Goal: Information Seeking & Learning: Stay updated

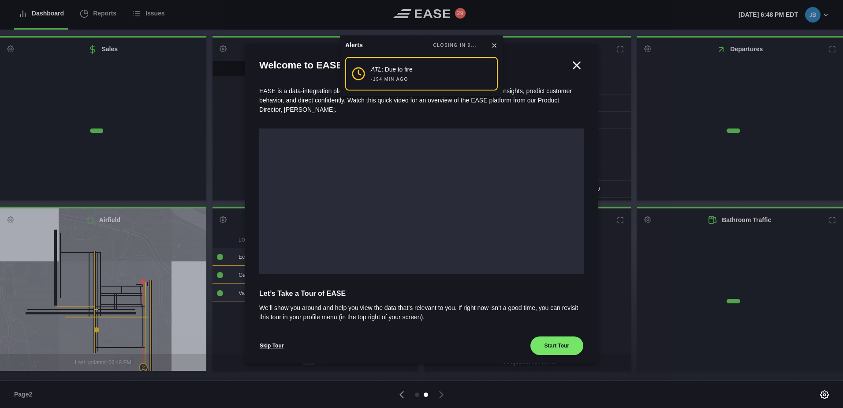
click at [570, 66] on icon at bounding box center [576, 65] width 13 height 13
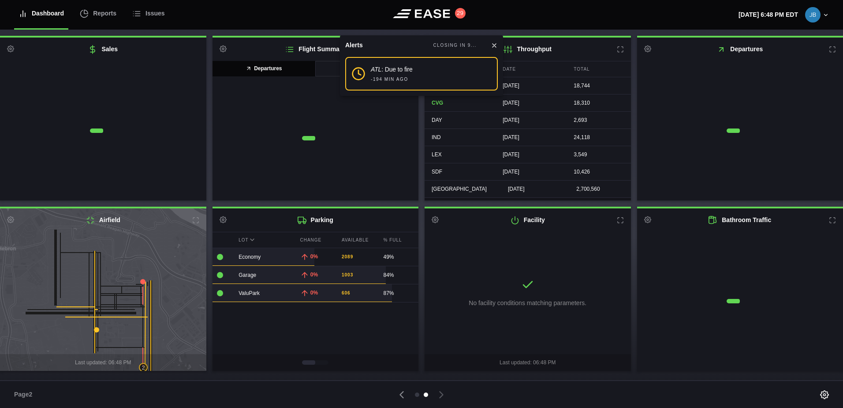
click at [496, 45] on icon at bounding box center [494, 45] width 7 height 7
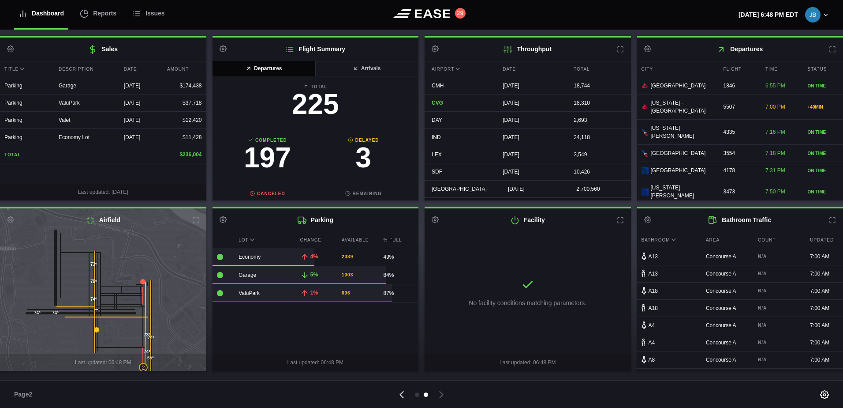
click at [401, 394] on icon at bounding box center [401, 394] width 3 height 6
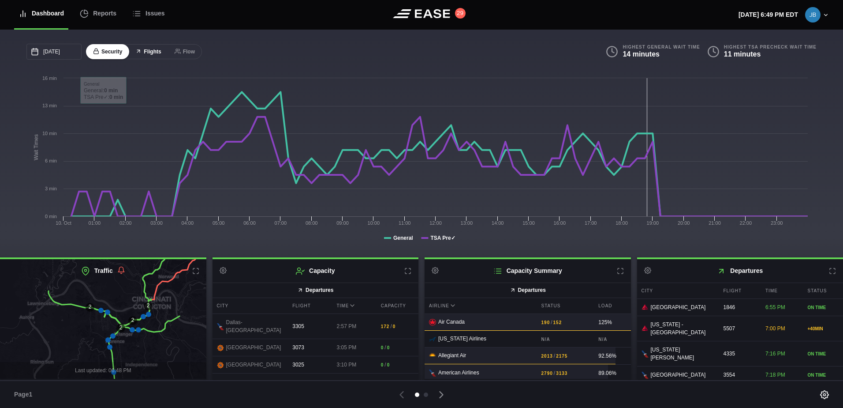
click at [150, 55] on button "Flights" at bounding box center [148, 51] width 40 height 15
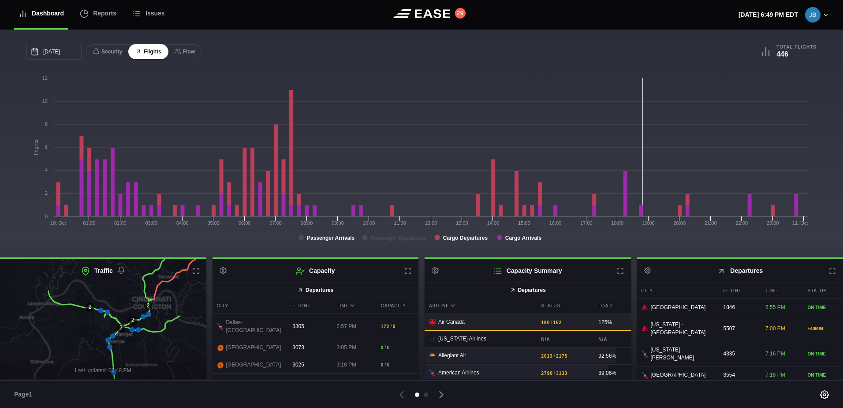
click at [300, 236] on rect at bounding box center [301, 237] width 5 height 5
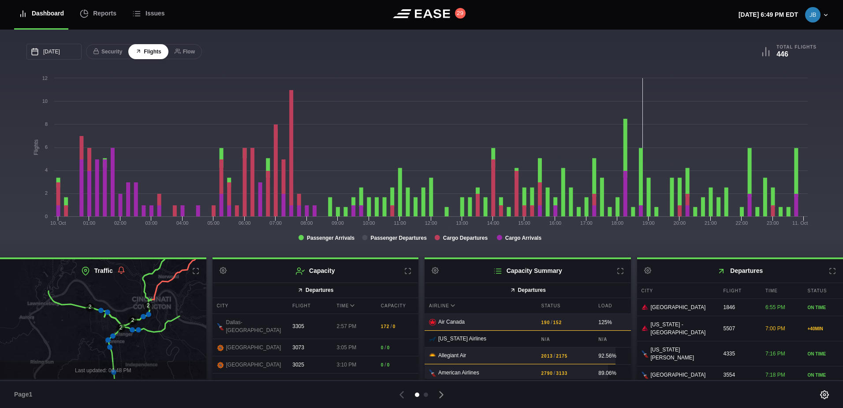
click at [364, 238] on rect at bounding box center [364, 237] width 5 height 5
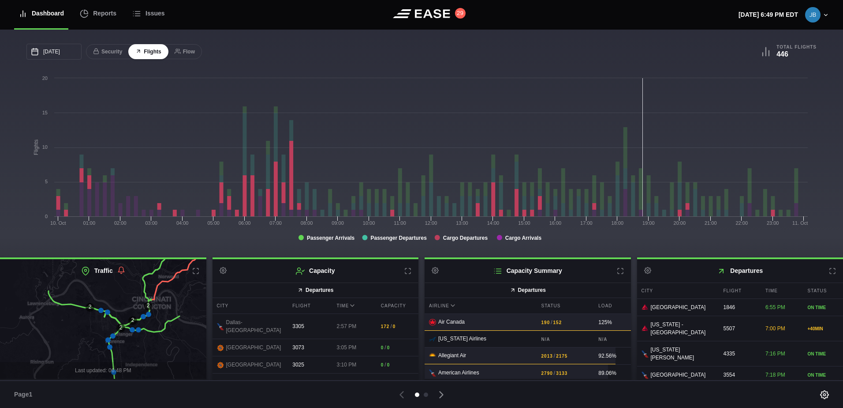
click at [438, 238] on rect at bounding box center [437, 237] width 5 height 5
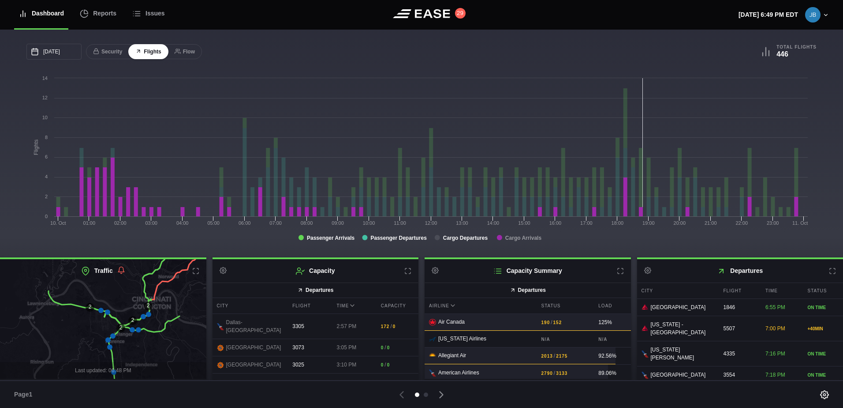
click at [499, 237] on rect at bounding box center [499, 237] width 5 height 5
